Goal: Find specific page/section: Find specific page/section

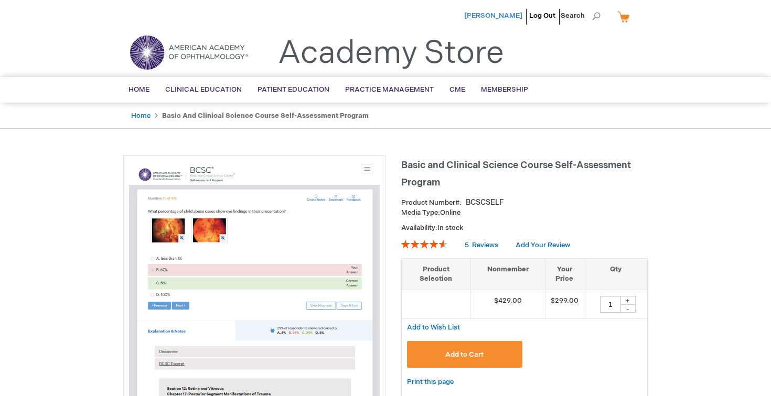
click at [506, 14] on span "[PERSON_NAME]" at bounding box center [493, 16] width 58 height 8
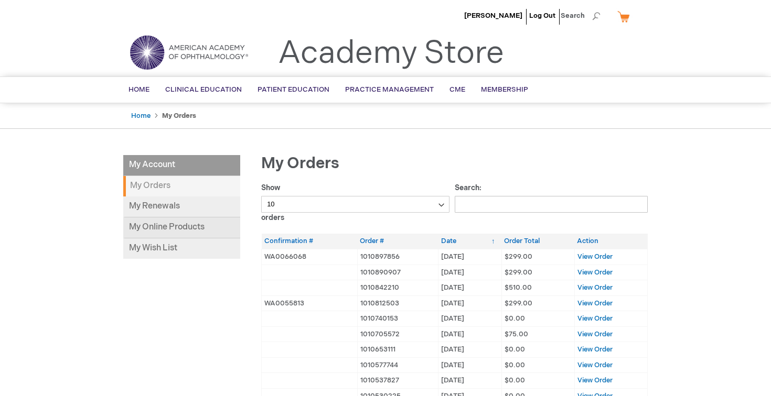
click at [156, 225] on link "My Online Products" at bounding box center [181, 228] width 117 height 21
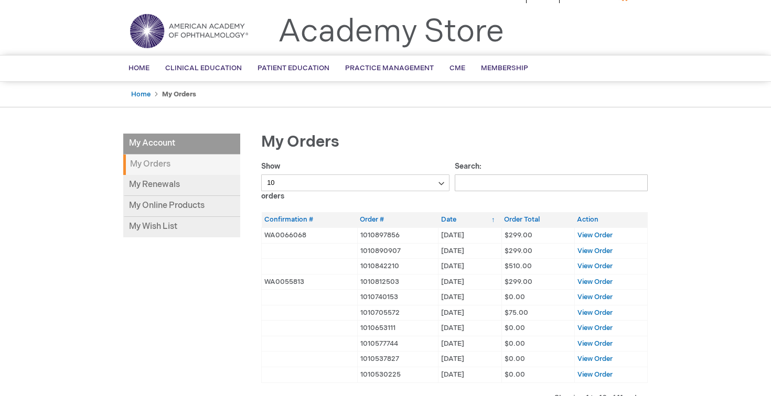
scroll to position [22, 0]
click at [187, 181] on link "My Renewals" at bounding box center [181, 185] width 117 height 21
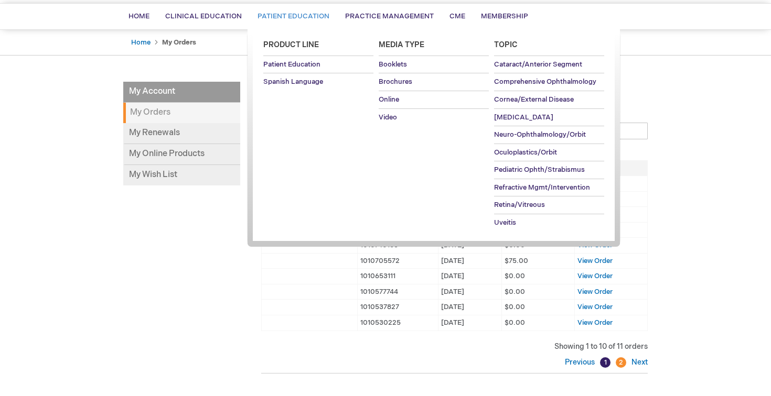
scroll to position [77, 0]
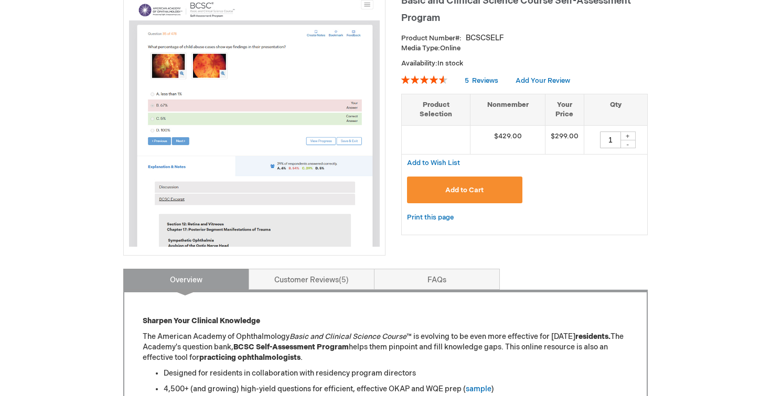
scroll to position [166, 0]
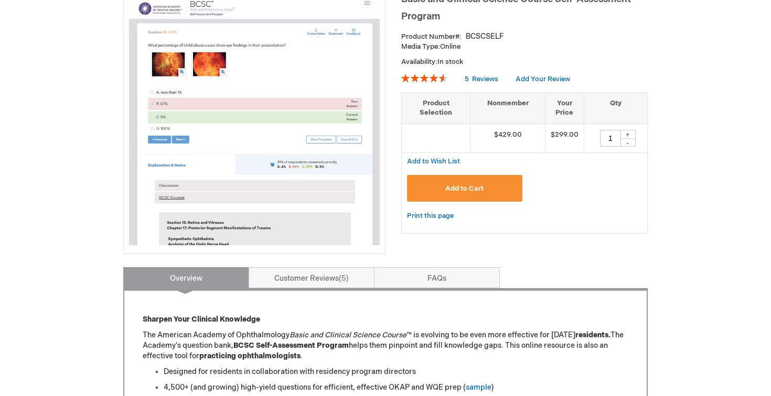
click at [215, 232] on img at bounding box center [254, 120] width 251 height 251
click at [322, 127] on img at bounding box center [254, 120] width 251 height 251
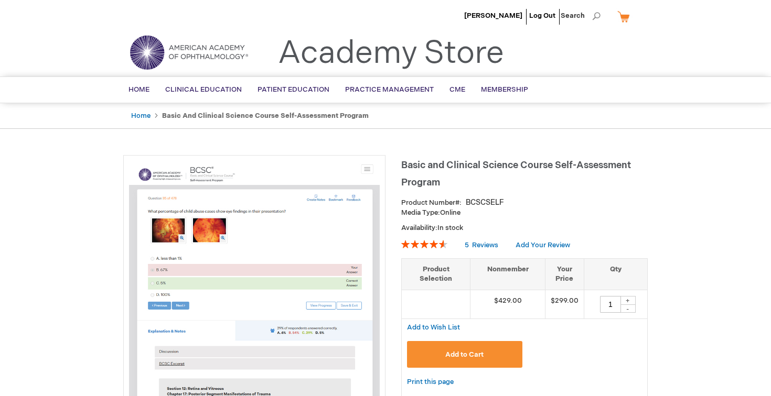
scroll to position [8, 0]
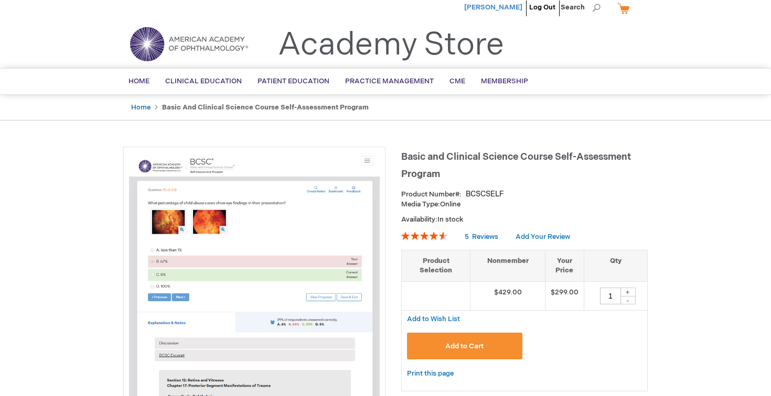
click at [506, 5] on span "[PERSON_NAME]" at bounding box center [493, 7] width 58 height 8
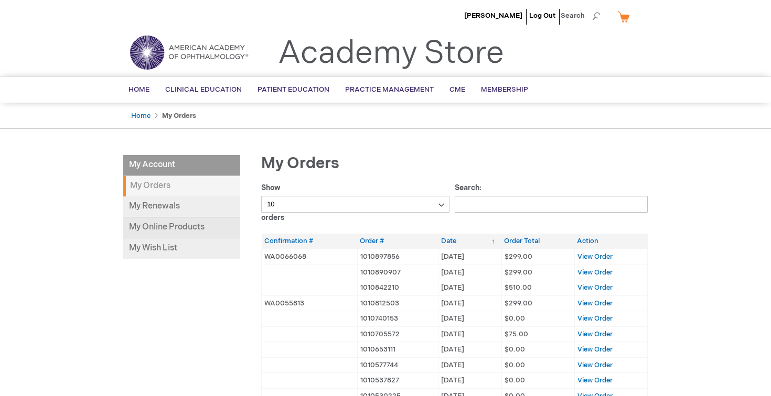
click at [170, 232] on link "My Online Products" at bounding box center [181, 228] width 117 height 21
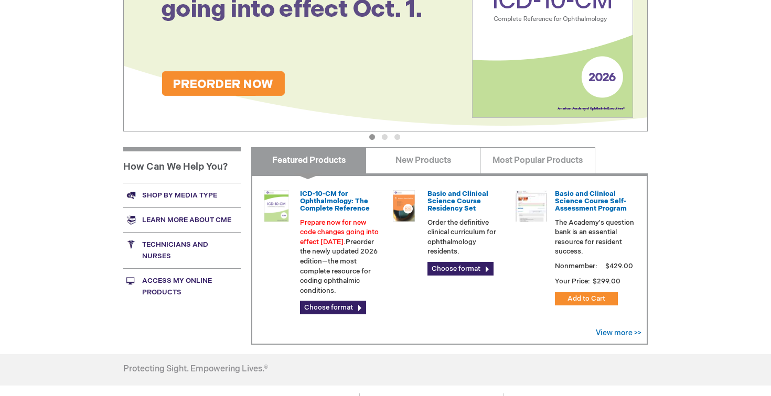
scroll to position [228, 0]
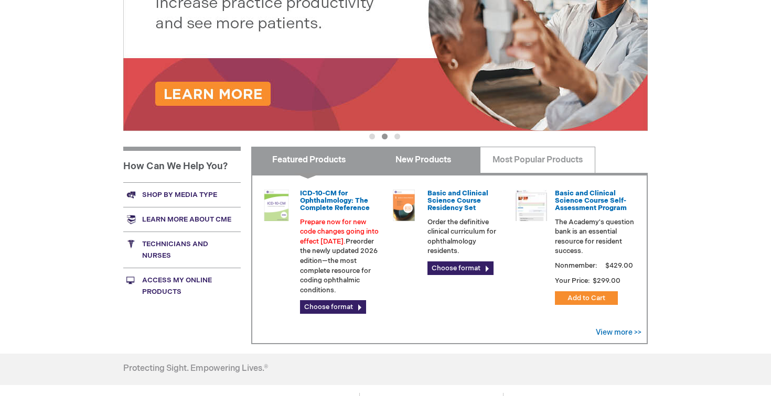
click at [451, 166] on link "New Products" at bounding box center [423, 160] width 115 height 26
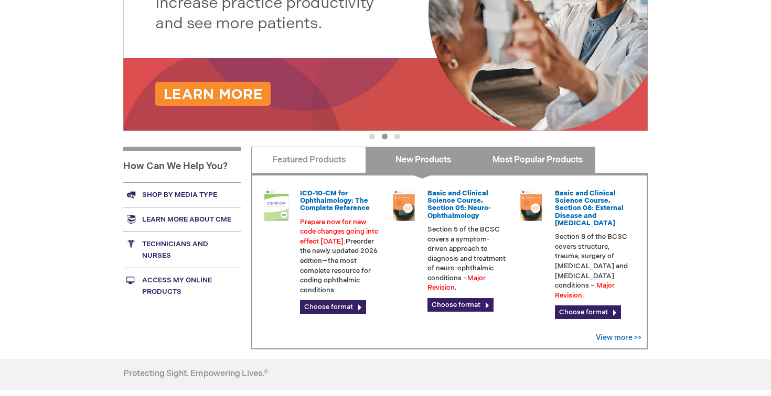
click at [539, 150] on link "Most Popular Products" at bounding box center [537, 160] width 115 height 26
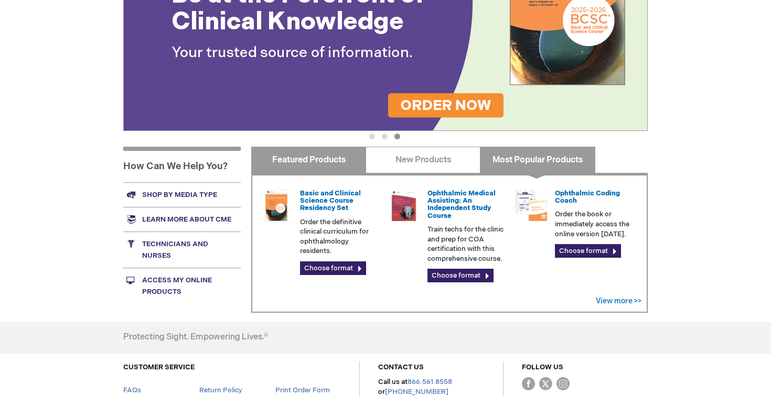
click at [313, 156] on link "Featured Products" at bounding box center [308, 160] width 115 height 26
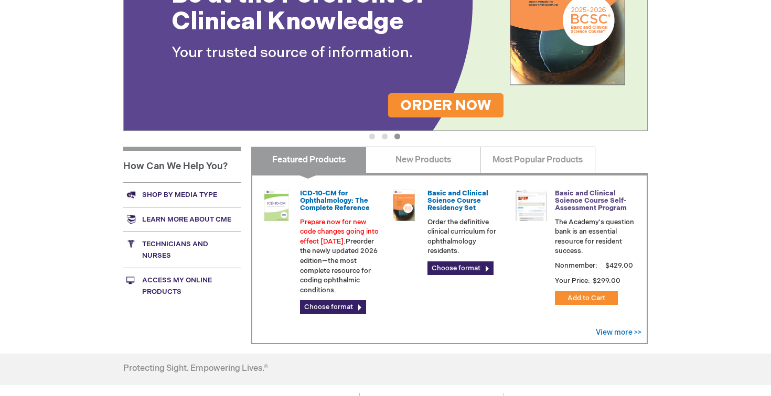
click at [583, 205] on link "Basic and Clinical Science Course Self-Assessment Program" at bounding box center [591, 201] width 72 height 24
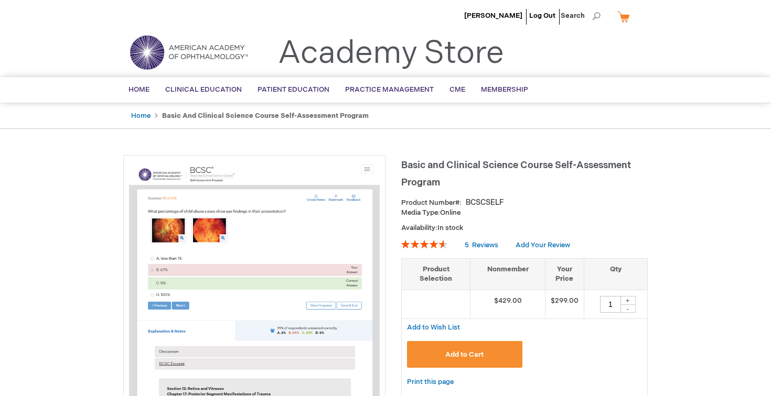
scroll to position [65, 0]
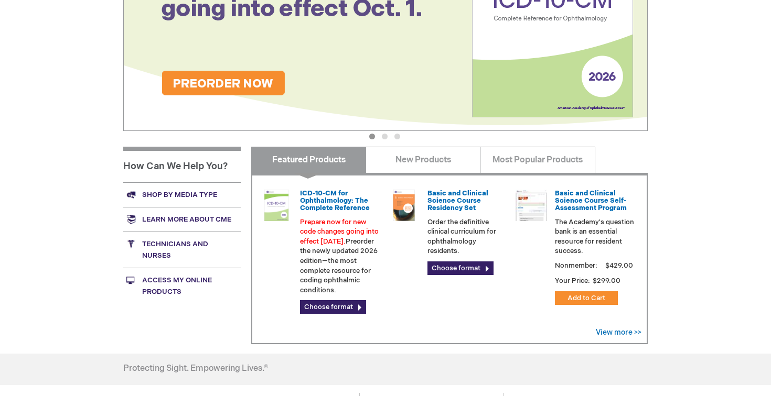
click at [171, 282] on link "Access My Online Products" at bounding box center [181, 286] width 117 height 36
